Goal: Transaction & Acquisition: Book appointment/travel/reservation

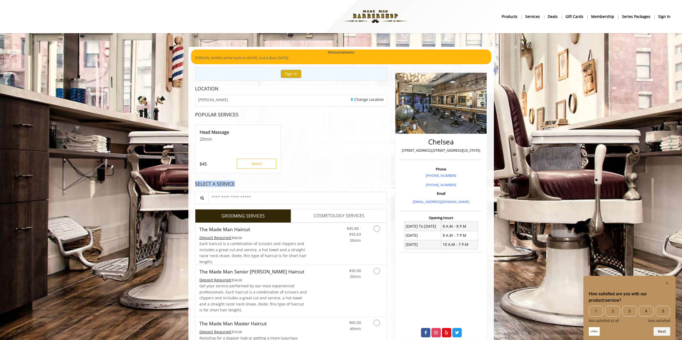
drag, startPoint x: 191, startPoint y: 144, endPoint x: 314, endPoint y: 179, distance: 127.8
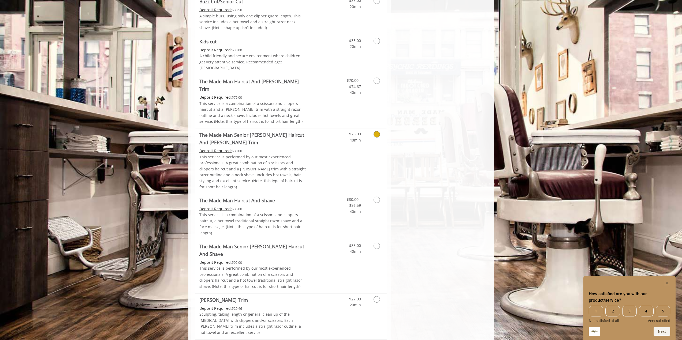
scroll to position [402, 0]
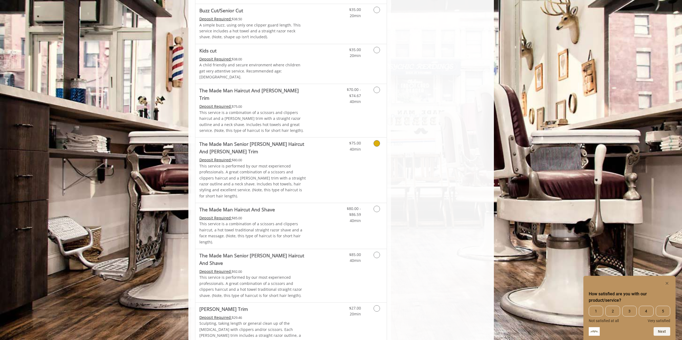
click at [368, 140] on div "$75.00 40min" at bounding box center [363, 170] width 48 height 65
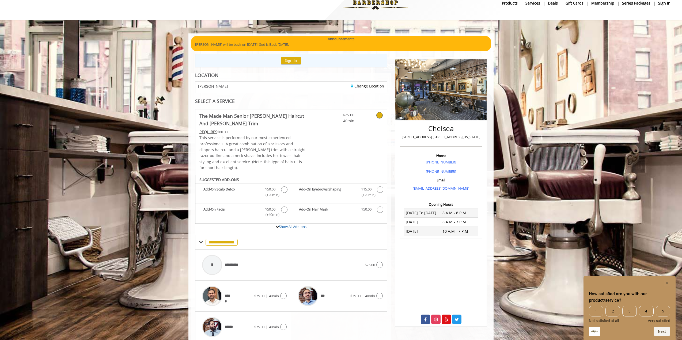
scroll to position [29, 0]
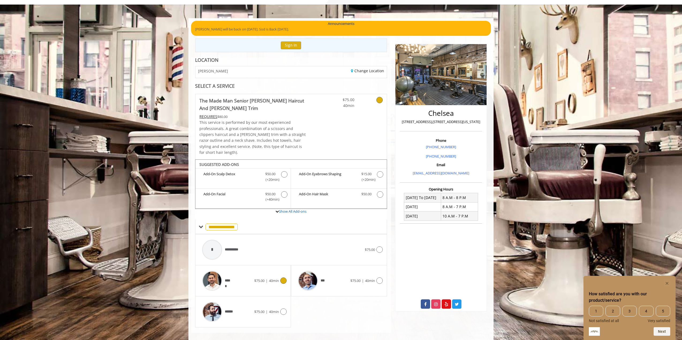
click at [254, 279] on span "$75.00" at bounding box center [259, 281] width 10 height 5
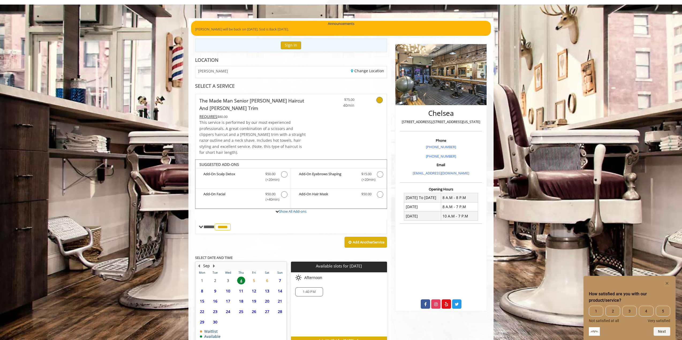
scroll to position [54, 0]
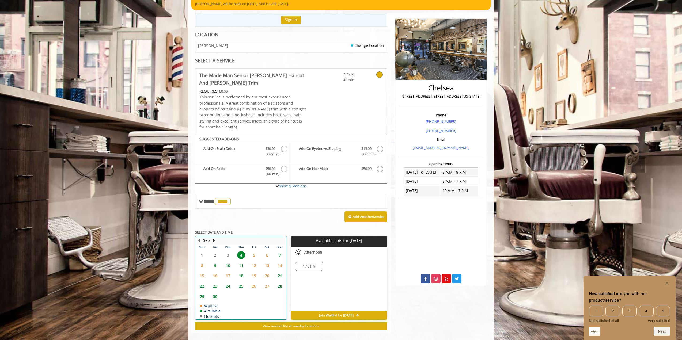
click at [252, 250] on td "5" at bounding box center [254, 255] width 13 height 10
click at [242, 251] on span "4" at bounding box center [241, 255] width 8 height 8
click at [277, 251] on span "7" at bounding box center [280, 255] width 8 height 8
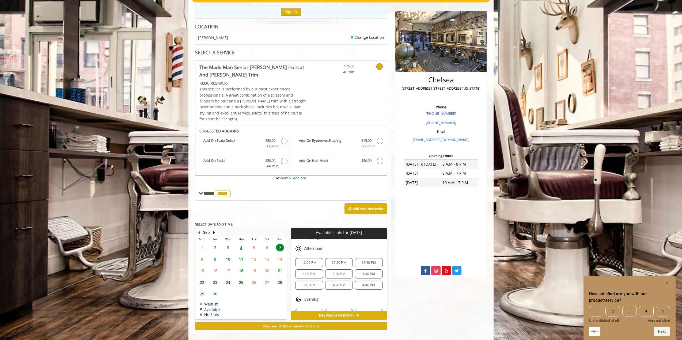
scroll to position [0, 0]
click at [216, 255] on span "9" at bounding box center [215, 259] width 8 height 8
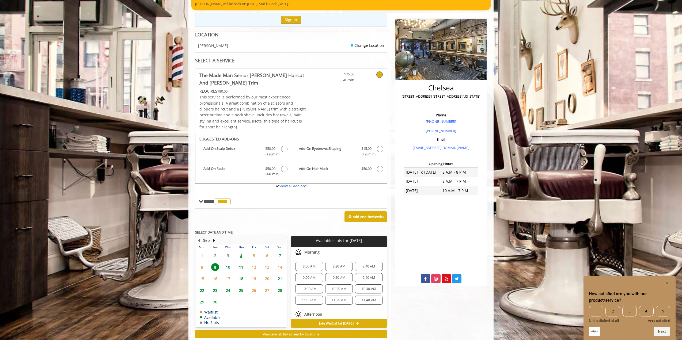
scroll to position [62, 0]
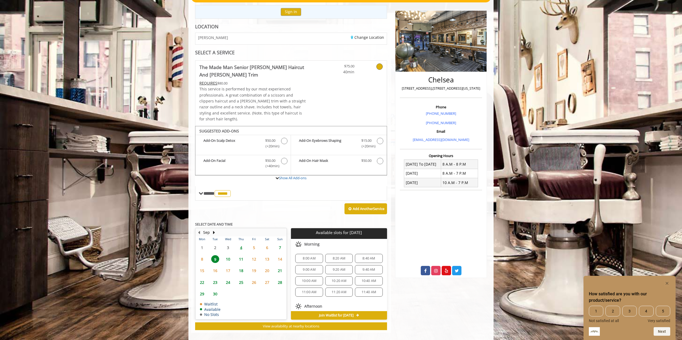
click at [243, 244] on span "4" at bounding box center [241, 248] width 8 height 8
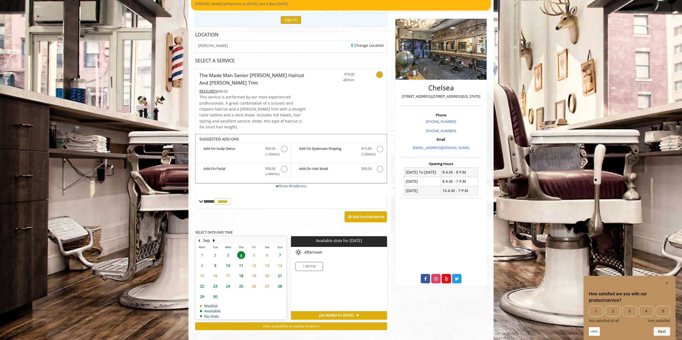
click at [282, 251] on span "7" at bounding box center [280, 255] width 8 height 8
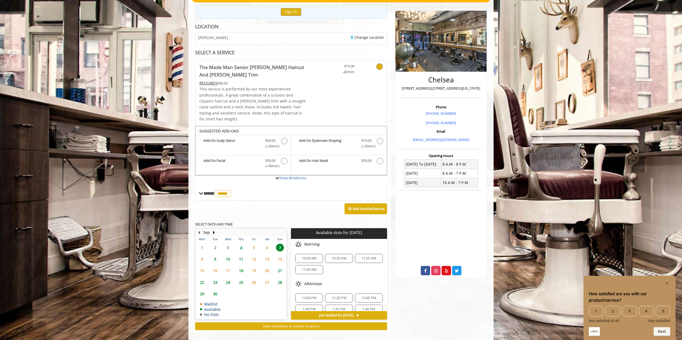
click at [245, 244] on span "4" at bounding box center [241, 248] width 8 height 8
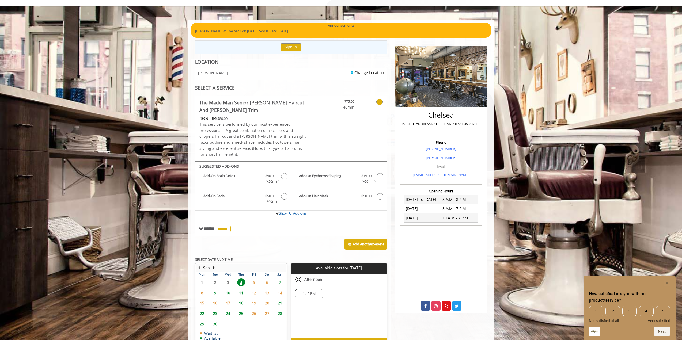
scroll to position [0, 0]
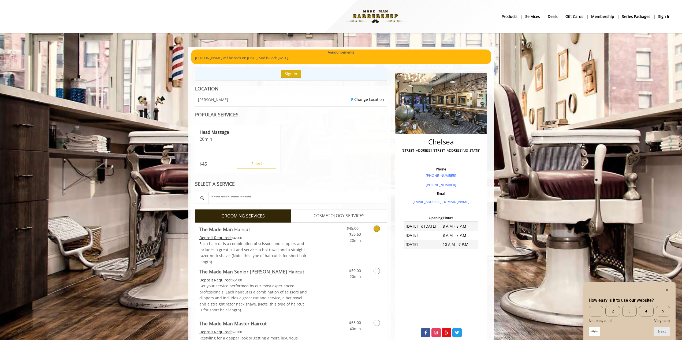
scroll to position [27, 0]
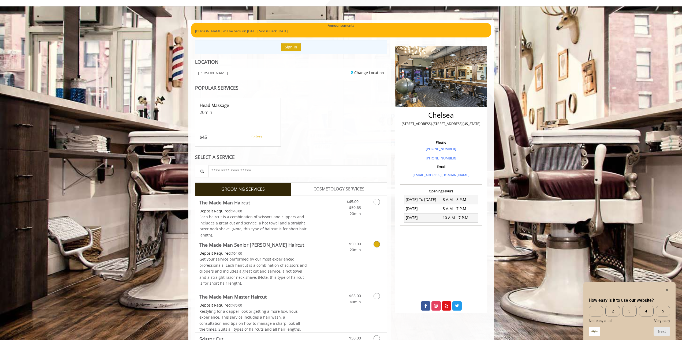
click at [276, 267] on p "Get your service performed by our most experienced professionals. Each haircut …" at bounding box center [253, 272] width 108 height 30
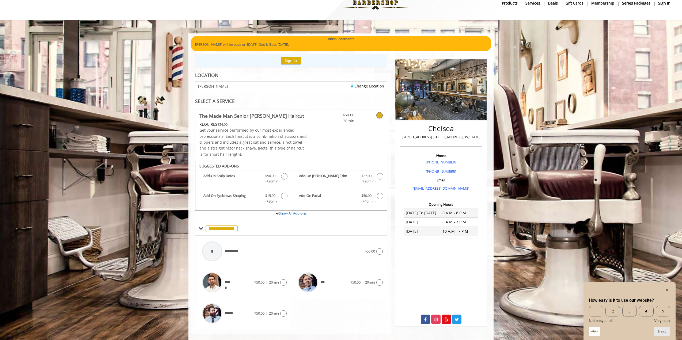
scroll to position [21, 0]
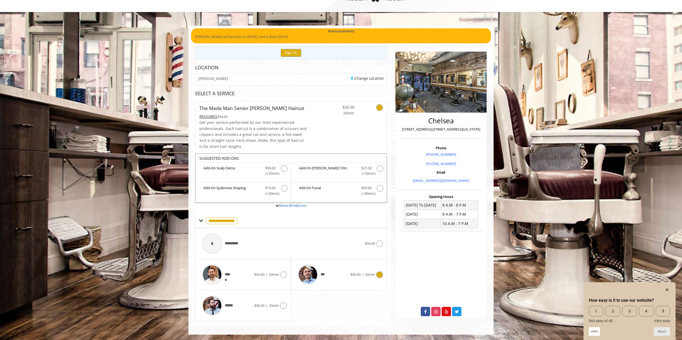
click at [345, 282] on div "***" at bounding box center [322, 274] width 55 height 25
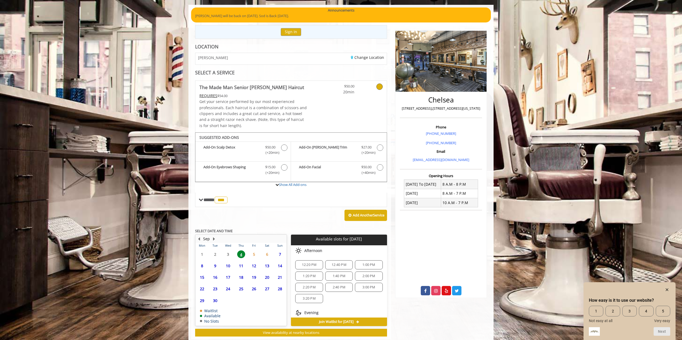
scroll to position [48, 0]
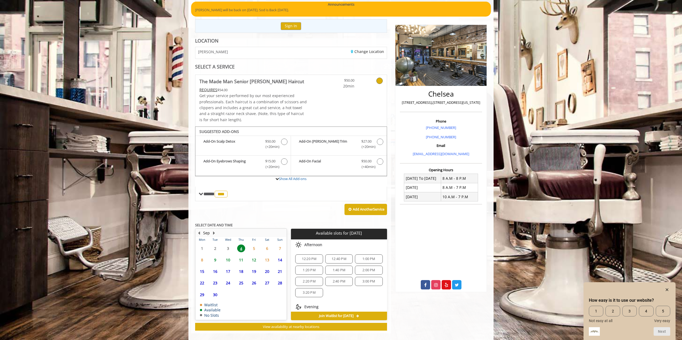
click at [252, 250] on span "5" at bounding box center [254, 249] width 8 height 8
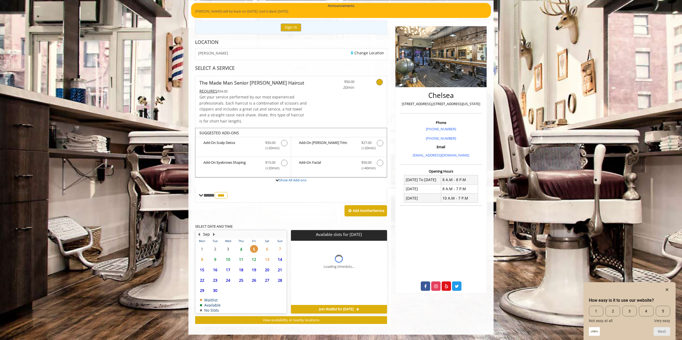
scroll to position [47, 0]
click at [245, 250] on span "4" at bounding box center [241, 249] width 8 height 8
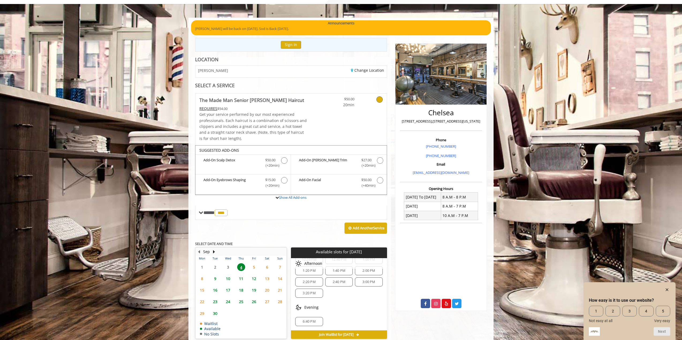
scroll to position [0, 0]
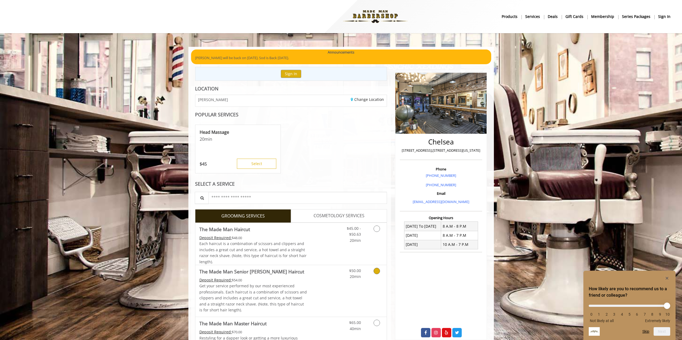
click at [268, 287] on p "Get your service performed by our most experienced professionals. Each haircut …" at bounding box center [253, 298] width 108 height 30
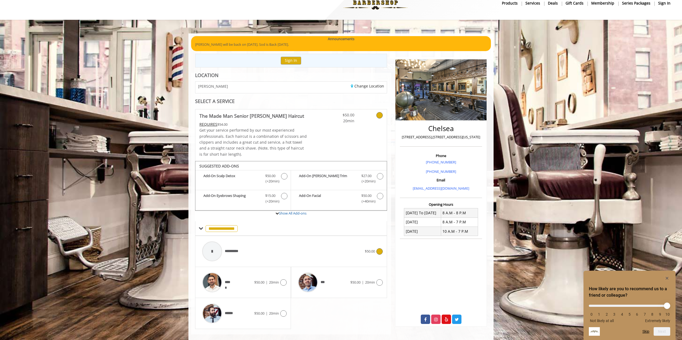
scroll to position [21, 0]
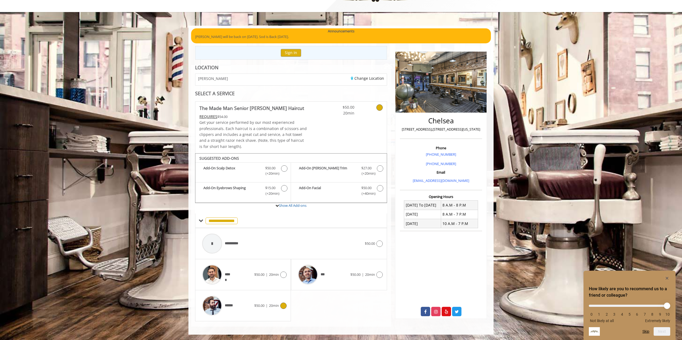
click at [235, 317] on span "******" at bounding box center [218, 305] width 36 height 25
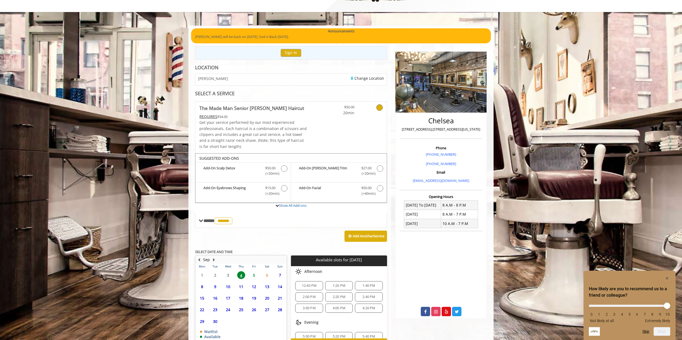
click at [256, 278] on span "5" at bounding box center [254, 276] width 8 height 8
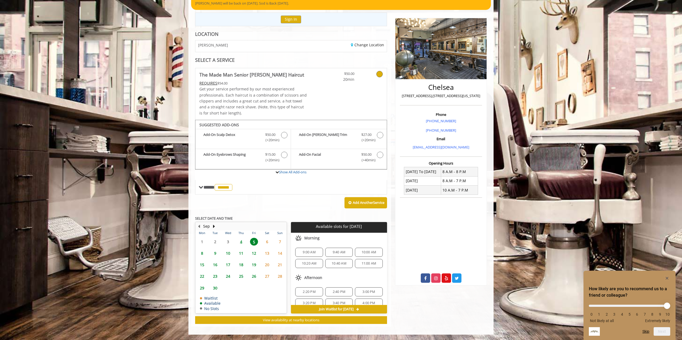
scroll to position [0, 0]
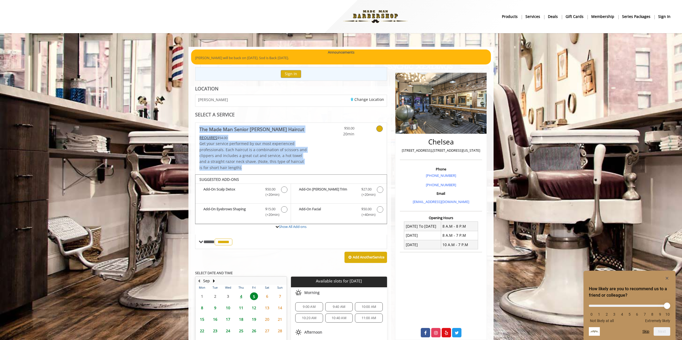
drag, startPoint x: 191, startPoint y: 130, endPoint x: 233, endPoint y: 167, distance: 56.2
click at [233, 167] on div "**********" at bounding box center [291, 233] width 200 height 295
click at [187, 146] on body "**********" at bounding box center [341, 218] width 682 height 343
drag, startPoint x: 191, startPoint y: 134, endPoint x: 233, endPoint y: 163, distance: 51.0
click at [233, 163] on div "**********" at bounding box center [341, 218] width 305 height 343
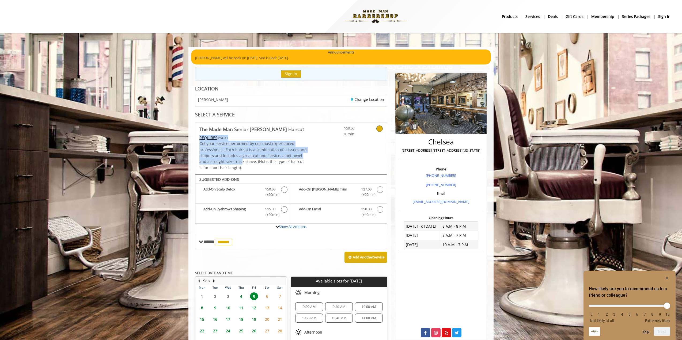
scroll to position [55, 0]
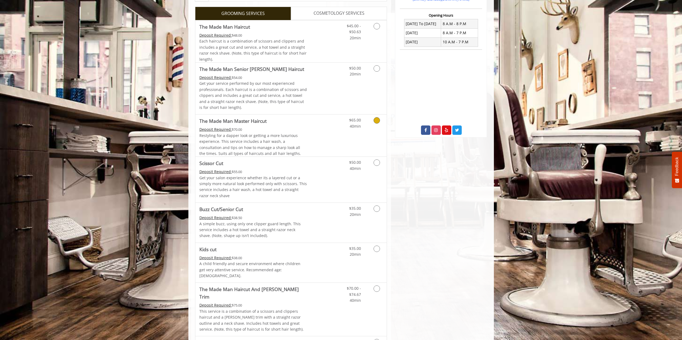
scroll to position [268, 0]
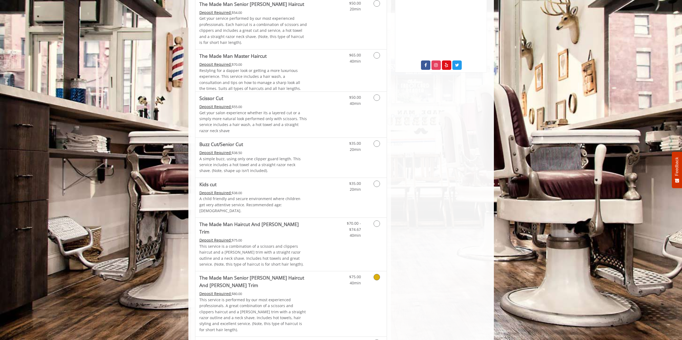
click at [287, 297] on p "This service is performed by our most experienced professionals. A great combin…" at bounding box center [253, 315] width 108 height 36
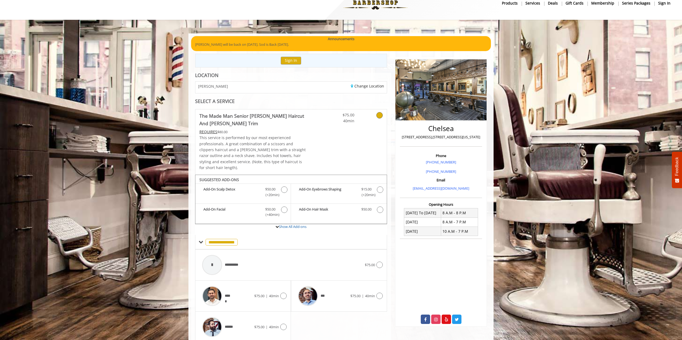
scroll to position [29, 0]
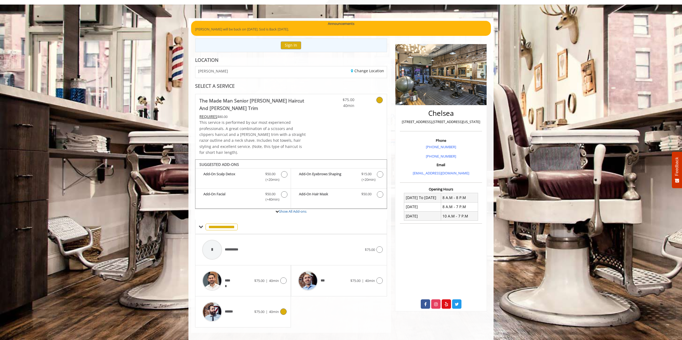
click at [262, 313] on div "****** $75.00 | 40min" at bounding box center [243, 311] width 87 height 25
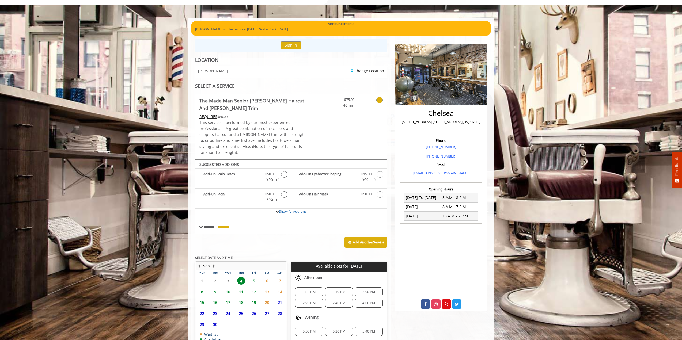
click at [254, 277] on span "5" at bounding box center [254, 281] width 8 height 8
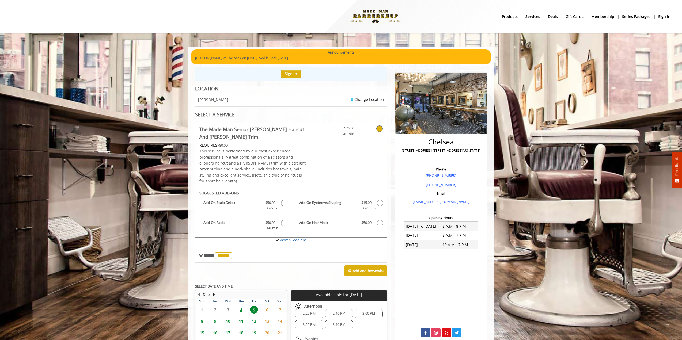
scroll to position [62, 0]
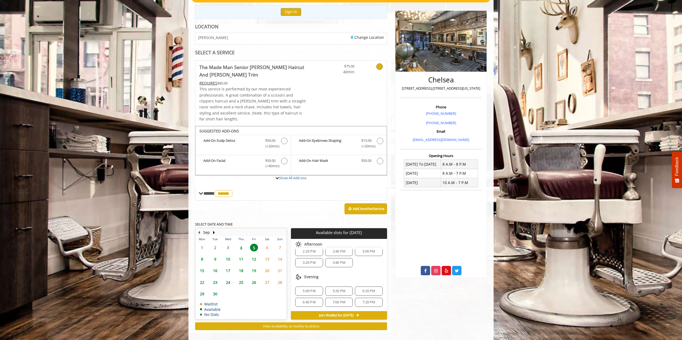
click at [268, 244] on span "6" at bounding box center [267, 248] width 8 height 8
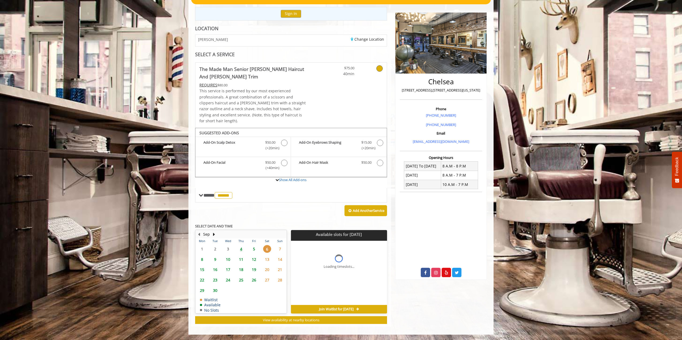
scroll to position [0, 0]
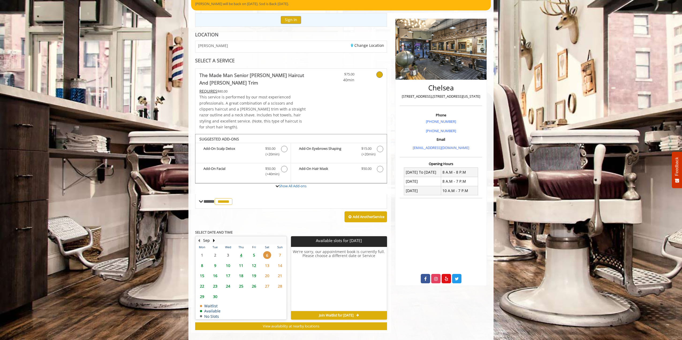
click at [255, 251] on span "5" at bounding box center [254, 255] width 8 height 8
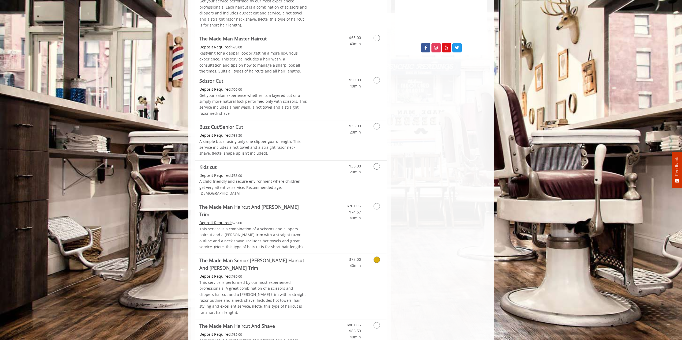
scroll to position [295, 0]
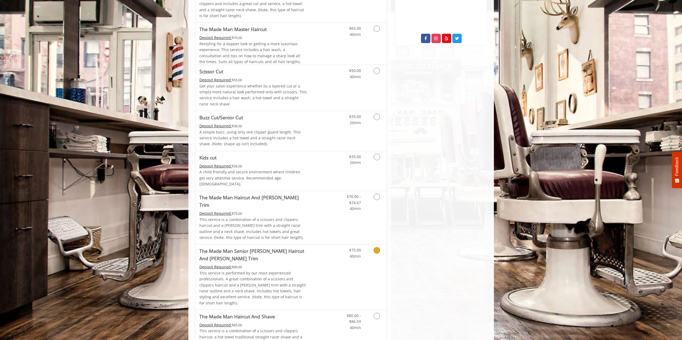
click at [242, 277] on p "This service is performed by our most experienced professionals. A great combin…" at bounding box center [253, 288] width 108 height 36
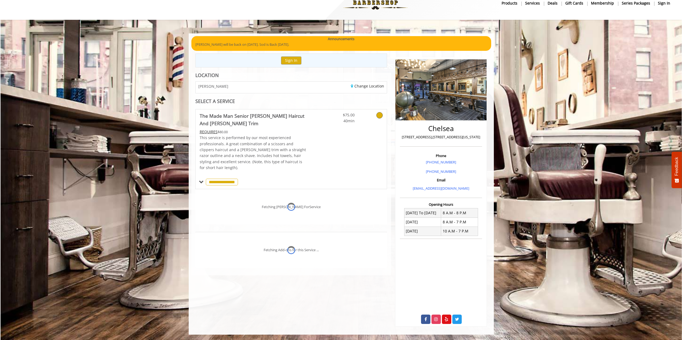
scroll to position [13, 0]
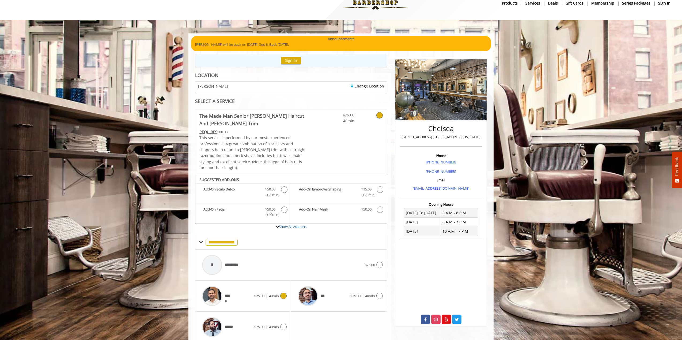
click at [237, 292] on div "*****" at bounding box center [227, 296] width 55 height 25
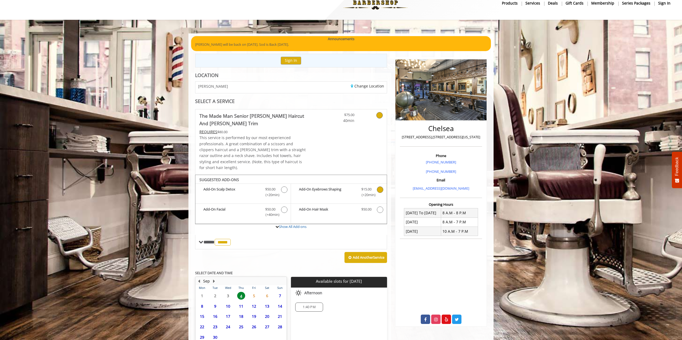
scroll to position [54, 0]
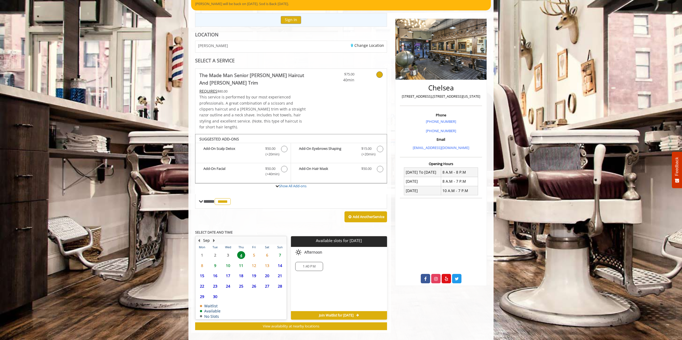
click at [253, 251] on span "5" at bounding box center [254, 255] width 8 height 8
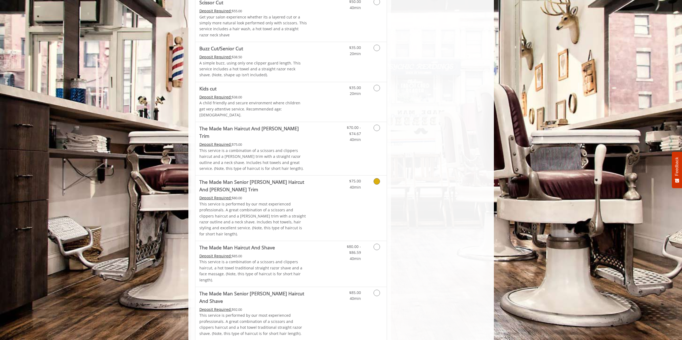
scroll to position [375, 0]
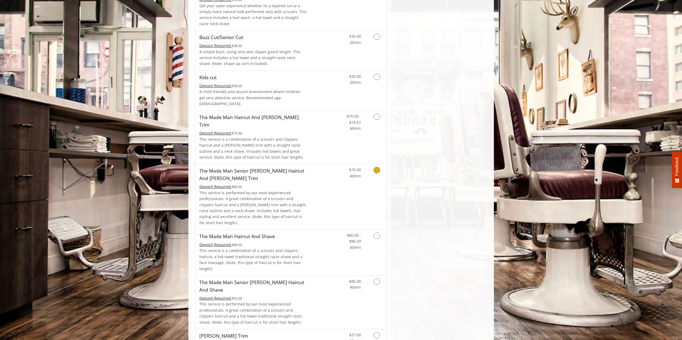
click at [273, 190] on p "This service is performed by our most experienced professionals. A great combin…" at bounding box center [253, 208] width 108 height 36
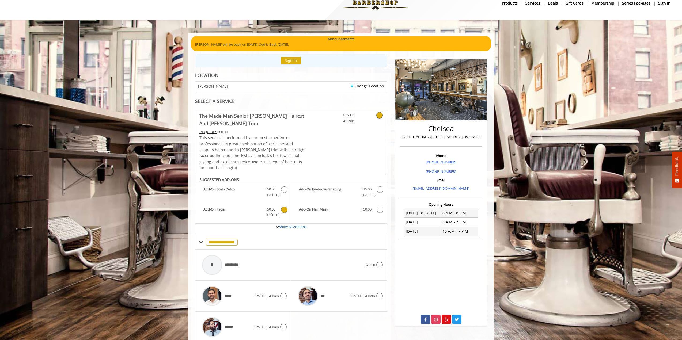
scroll to position [29, 0]
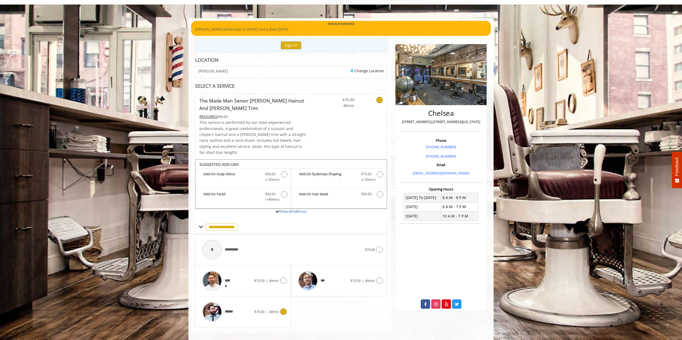
click at [241, 312] on div "******" at bounding box center [227, 311] width 55 height 25
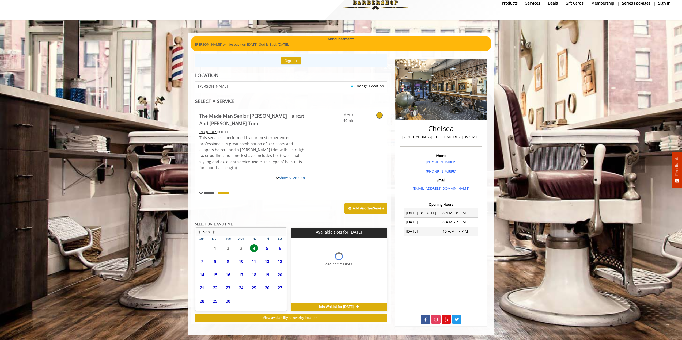
scroll to position [13, 0]
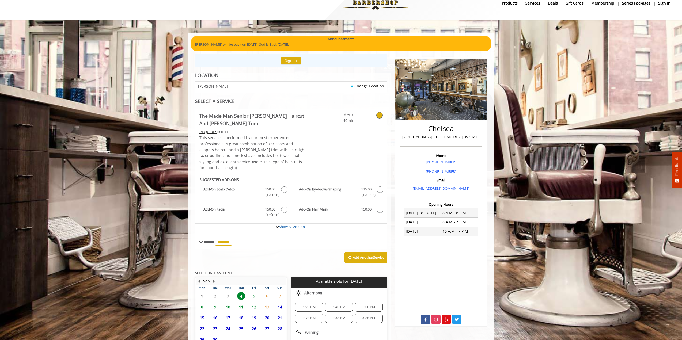
click at [255, 292] on span "5" at bounding box center [254, 296] width 8 height 8
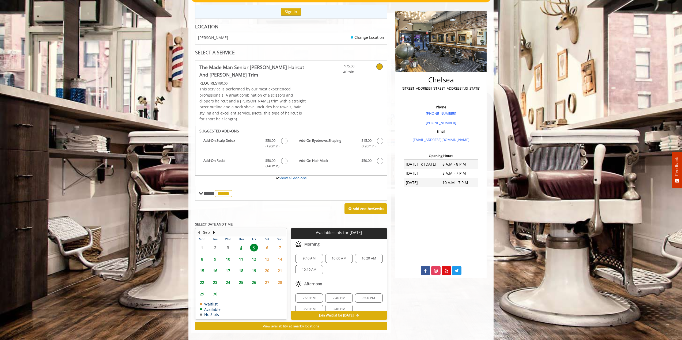
scroll to position [47, 0]
click at [366, 300] on span "7:20 PM" at bounding box center [369, 302] width 13 height 4
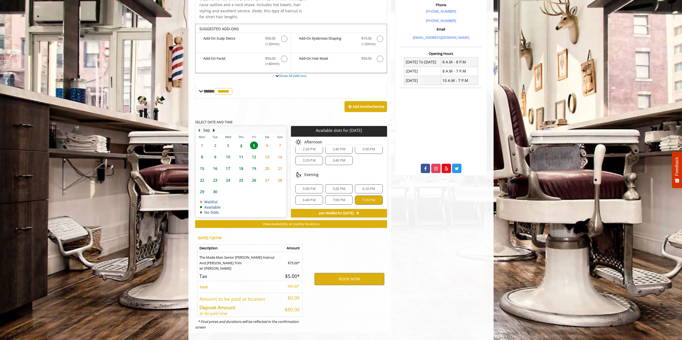
click at [333, 198] on span "7:00 PM" at bounding box center [339, 200] width 13 height 4
click at [363, 198] on span "7:20 PM" at bounding box center [369, 200] width 13 height 4
drag, startPoint x: 301, startPoint y: 271, endPoint x: 202, endPoint y: 249, distance: 101.7
click at [202, 249] on table "Description Amount The Made Man Senior [PERSON_NAME] Haircut And [PERSON_NAME] …" at bounding box center [249, 281] width 105 height 73
click at [202, 252] on td "The Made Man Senior [PERSON_NAME] Haircut And [PERSON_NAME] Trim w/ [PERSON_NAM…" at bounding box center [241, 261] width 86 height 19
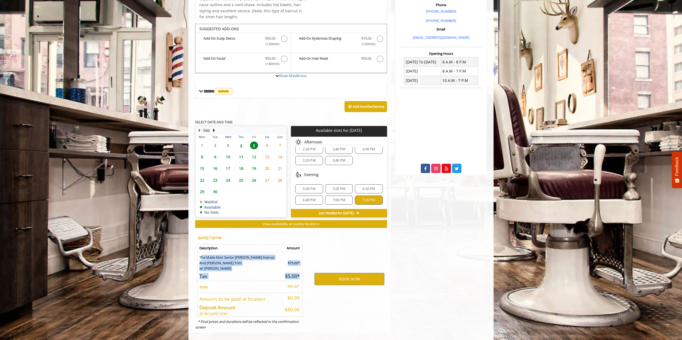
drag, startPoint x: 197, startPoint y: 249, endPoint x: 300, endPoint y: 273, distance: 105.6
click at [300, 273] on table "Description Amount The Made Man Senior [PERSON_NAME] Haircut And [PERSON_NAME] …" at bounding box center [249, 281] width 105 height 73
click at [301, 272] on td "$5.00*" at bounding box center [292, 277] width 19 height 10
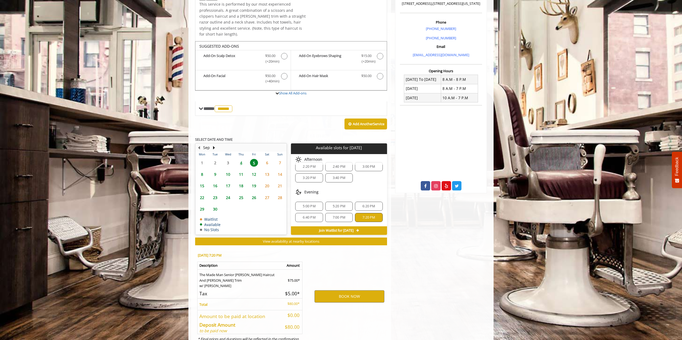
scroll to position [138, 0]
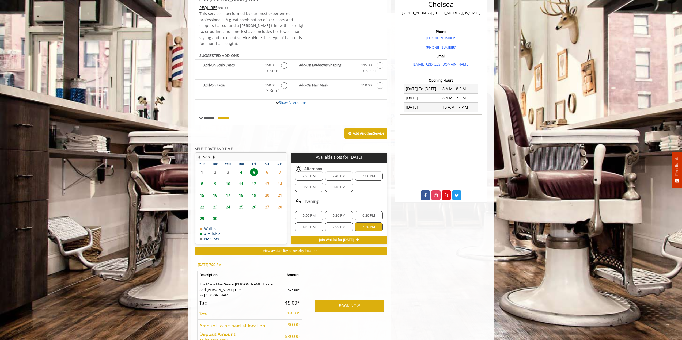
click at [338, 225] on span "7:00 PM" at bounding box center [339, 227] width 13 height 4
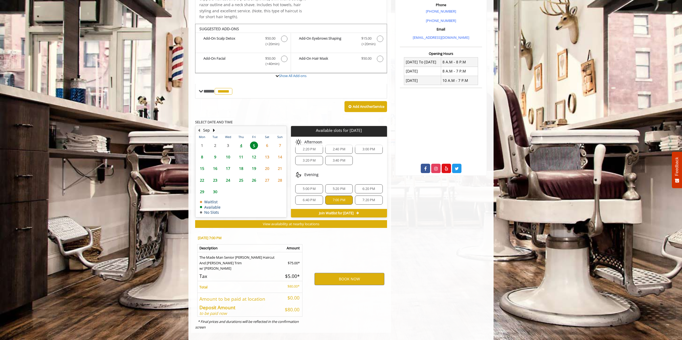
click at [367, 198] on span "7:20 PM" at bounding box center [369, 200] width 13 height 4
drag, startPoint x: 302, startPoint y: 306, endPoint x: 199, endPoint y: 242, distance: 121.2
click at [199, 245] on table "Description Amount The Made Man Senior [PERSON_NAME] Haircut And [PERSON_NAME] …" at bounding box center [249, 281] width 105 height 73
click at [199, 245] on th "Description" at bounding box center [241, 249] width 86 height 8
click at [360, 275] on button "BOOK NOW" at bounding box center [350, 279] width 70 height 12
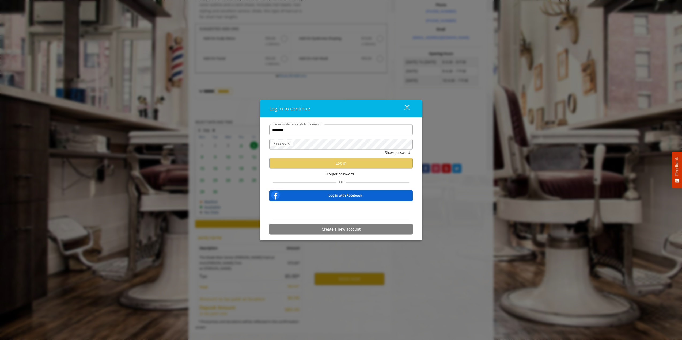
type input "**********"
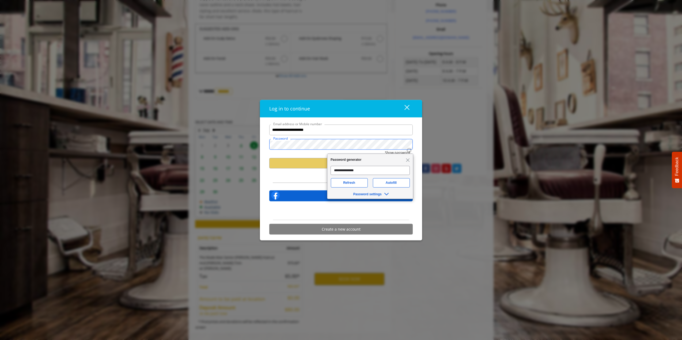
scroll to position [0, 0]
click at [385, 150] on button "Show password" at bounding box center [397, 153] width 25 height 6
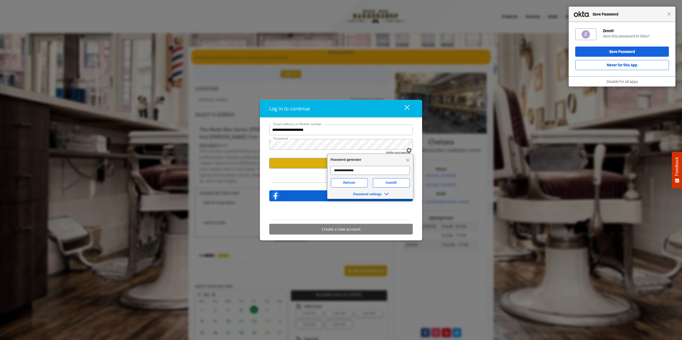
click at [408, 159] on span "Close" at bounding box center [408, 160] width 4 height 4
click at [262, 146] on div "**********" at bounding box center [341, 179] width 162 height 123
click at [386, 150] on button "Hide password" at bounding box center [398, 153] width 24 height 6
click at [409, 160] on span "Close" at bounding box center [408, 160] width 4 height 4
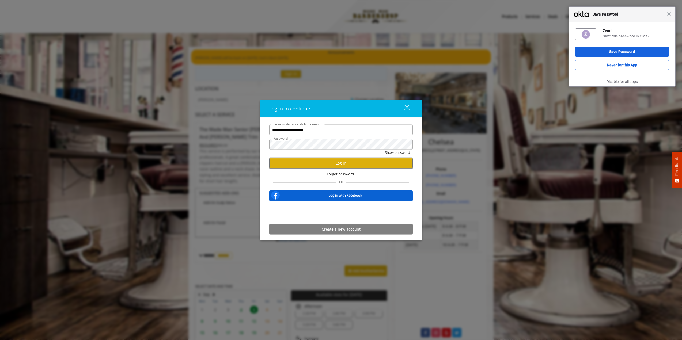
click at [327, 164] on button "Log in" at bounding box center [341, 163] width 144 height 10
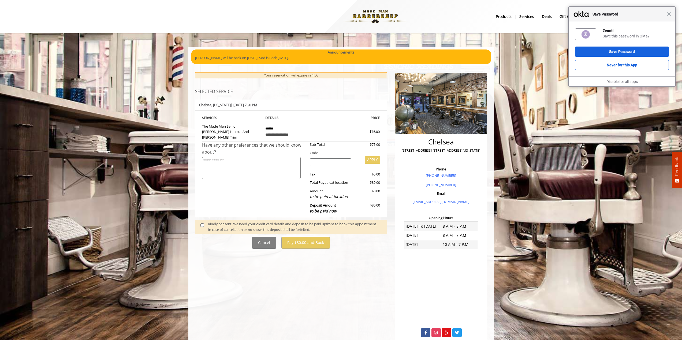
click at [332, 159] on input "search" at bounding box center [331, 163] width 42 height 8
click at [251, 164] on textarea at bounding box center [251, 168] width 99 height 22
click at [318, 160] on input "search" at bounding box center [331, 163] width 42 height 8
click at [351, 266] on div "**********" at bounding box center [291, 203] width 200 height 273
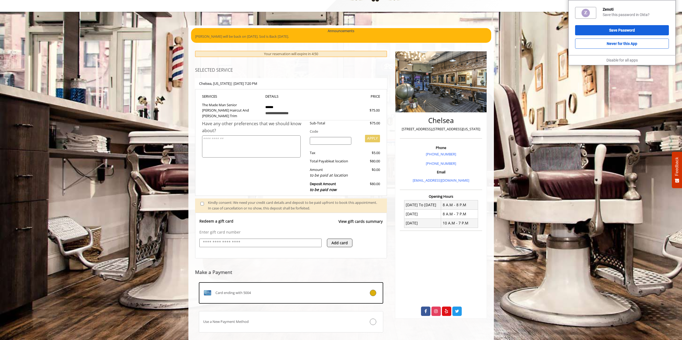
scroll to position [48, 0]
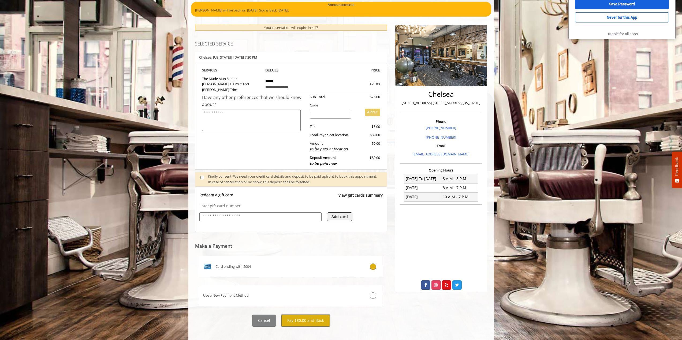
click at [312, 319] on button "Pay $80.00 and Book" at bounding box center [305, 321] width 48 height 12
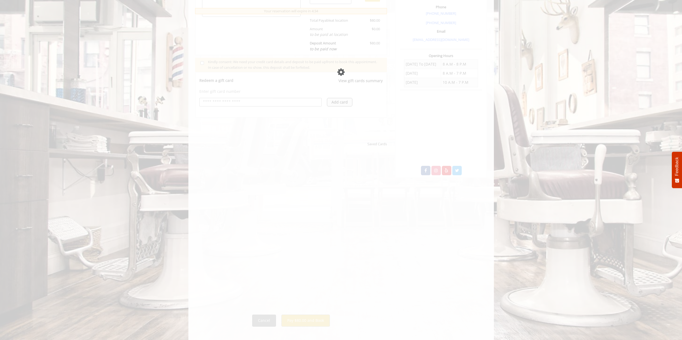
scroll to position [0, 0]
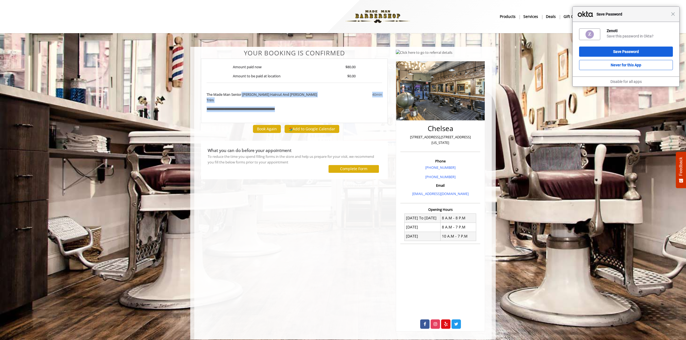
drag, startPoint x: 242, startPoint y: 93, endPoint x: 322, endPoint y: 107, distance: 81.3
click at [322, 107] on div "**********" at bounding box center [294, 91] width 187 height 65
drag, startPoint x: 322, startPoint y: 107, endPoint x: 206, endPoint y: 97, distance: 117.2
click at [206, 97] on div "**********" at bounding box center [294, 91] width 187 height 65
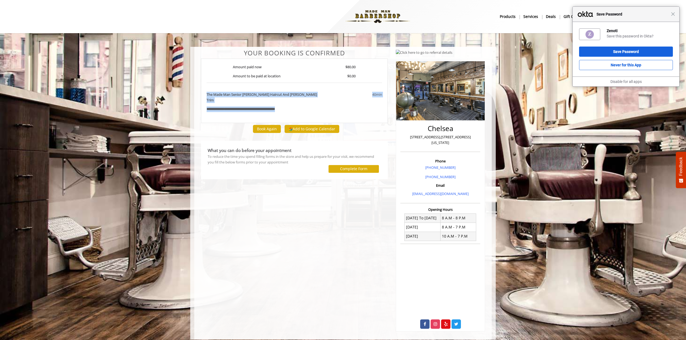
click at [206, 97] on div "The Made Man Senior [PERSON_NAME] Haircut And [PERSON_NAME] Trim" at bounding box center [263, 99] width 122 height 15
drag, startPoint x: 206, startPoint y: 97, endPoint x: 319, endPoint y: 107, distance: 113.4
click at [319, 107] on div "**********" at bounding box center [294, 91] width 187 height 65
click at [319, 107] on div "**********" at bounding box center [293, 110] width 183 height 6
drag, startPoint x: 319, startPoint y: 107, endPoint x: 183, endPoint y: 97, distance: 135.9
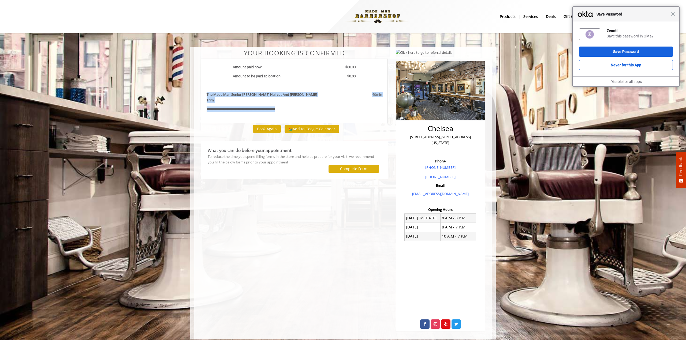
click at [183, 97] on body "**********" at bounding box center [343, 193] width 686 height 293
drag, startPoint x: 183, startPoint y: 97, endPoint x: 341, endPoint y: 110, distance: 158.8
click at [341, 110] on body "**********" at bounding box center [343, 193] width 686 height 293
click at [341, 110] on div "**********" at bounding box center [294, 91] width 187 height 65
